Goal: Task Accomplishment & Management: Complete application form

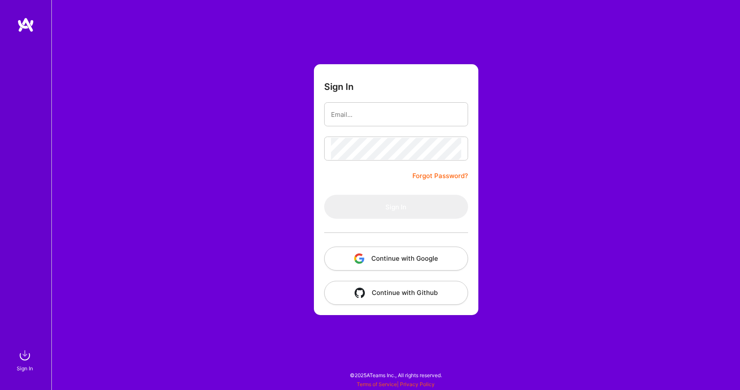
click at [365, 111] on input "email" at bounding box center [396, 115] width 130 height 22
type input "[EMAIL_ADDRESS][DOMAIN_NAME]"
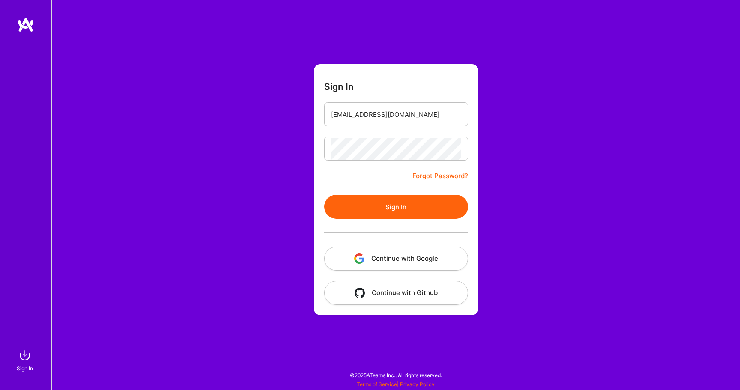
click at [402, 200] on button "Sign In" at bounding box center [396, 207] width 144 height 24
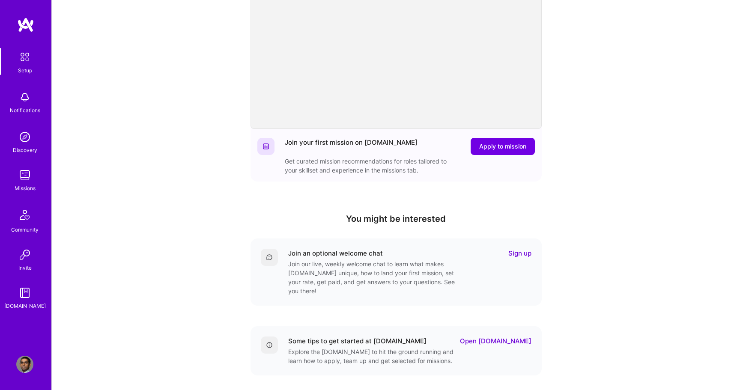
scroll to position [109, 0]
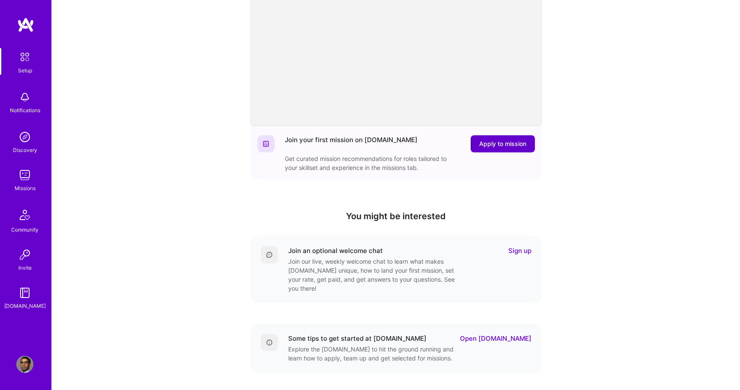
click at [485, 149] on button "Apply to mission" at bounding box center [503, 143] width 64 height 17
